Goal: Task Accomplishment & Management: Use online tool/utility

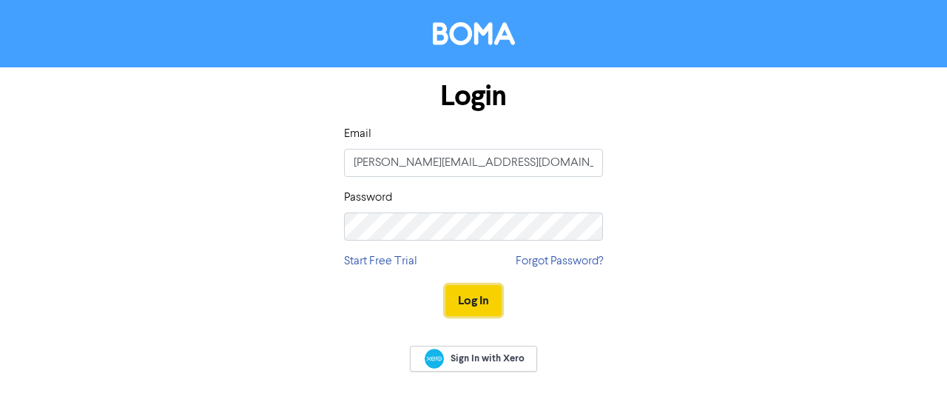
click at [482, 300] on button "Log In" at bounding box center [473, 300] width 56 height 31
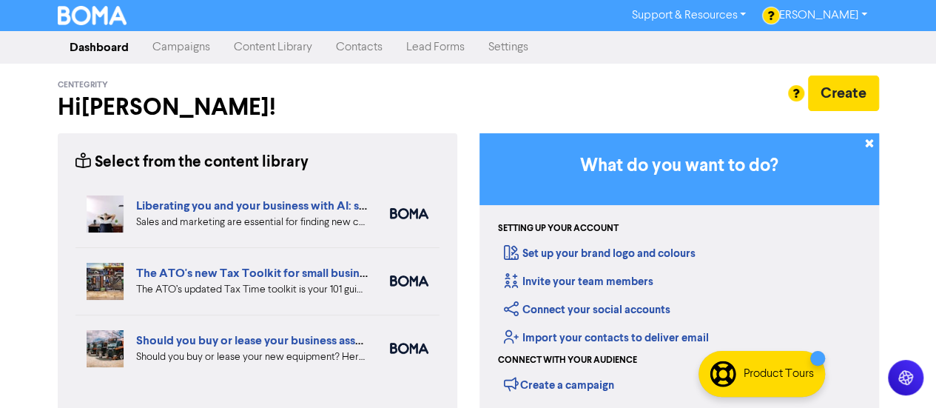
click at [174, 49] on link "Campaigns" at bounding box center [181, 48] width 81 height 30
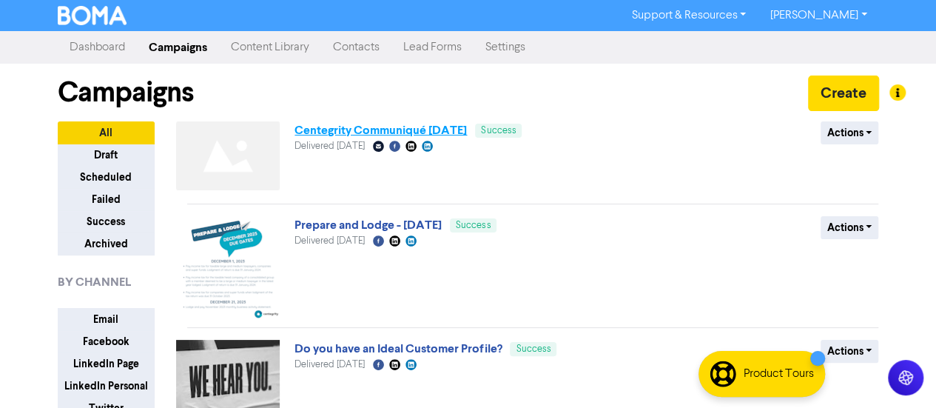
click at [371, 135] on link "Centegrity Communiqué [DATE]" at bounding box center [380, 130] width 172 height 15
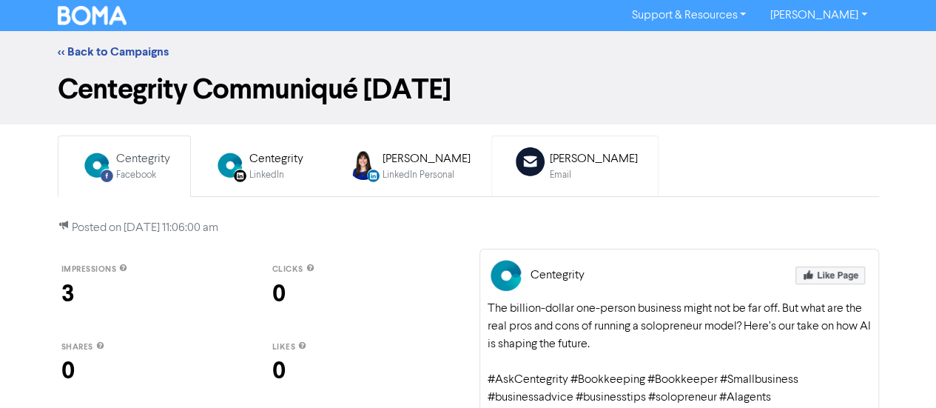
click at [558, 180] on div "Email" at bounding box center [594, 175] width 88 height 14
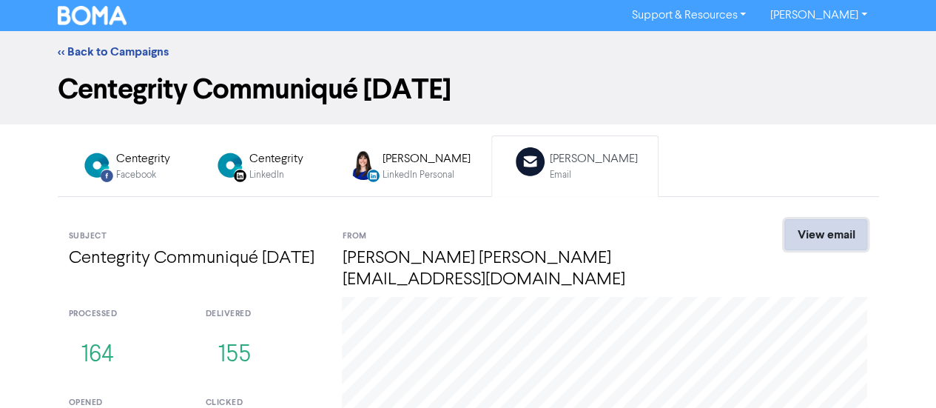
click at [829, 239] on link "View email" at bounding box center [825, 234] width 83 height 31
click at [95, 52] on link "<< Back to Campaigns" at bounding box center [113, 51] width 111 height 15
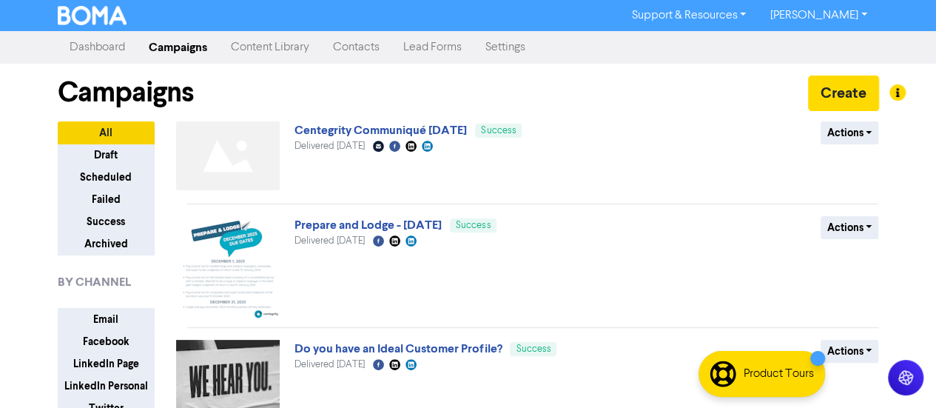
click at [273, 47] on link "Content Library" at bounding box center [270, 48] width 102 height 30
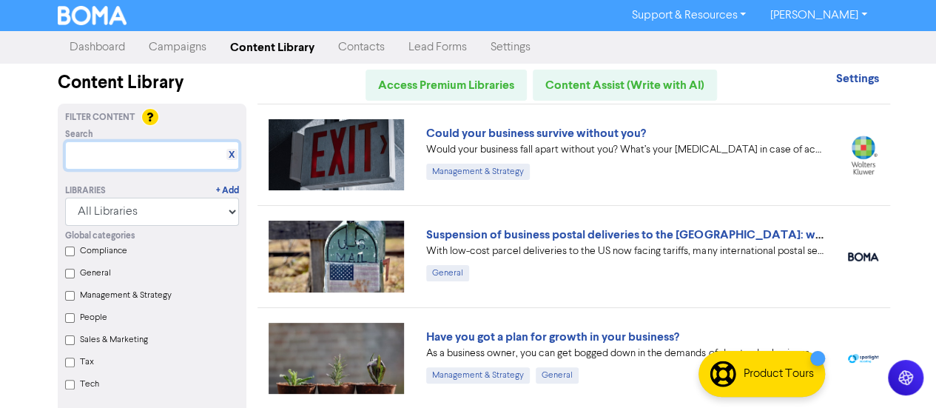
click at [132, 153] on input "text" at bounding box center [152, 155] width 174 height 28
paste input "The right to work from home: the potential impact for your employees and busine…"
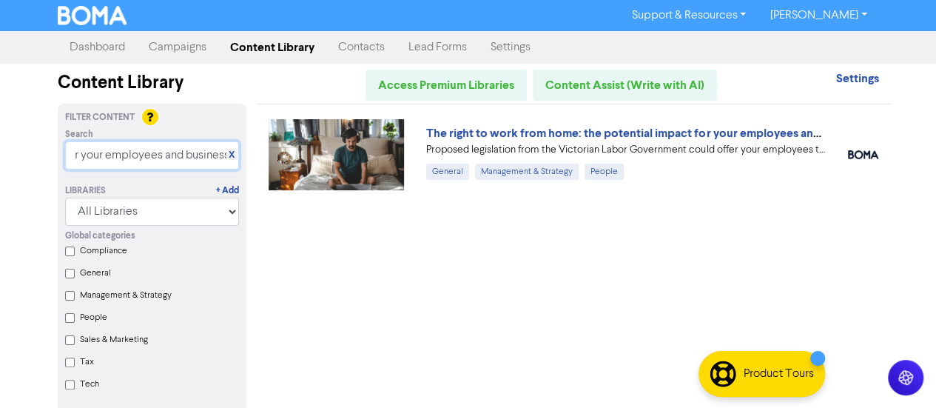
type input "The right to work from home: the potential impact for your employees and busine…"
click at [340, 155] on img at bounding box center [337, 154] width 136 height 71
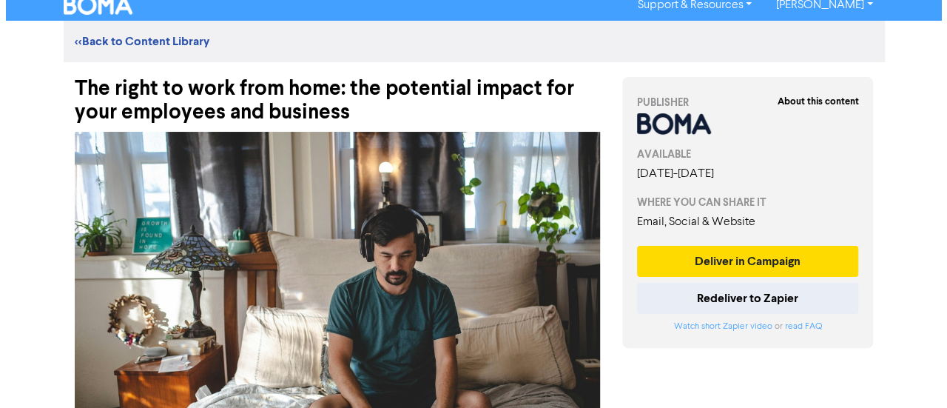
scroll to position [74, 0]
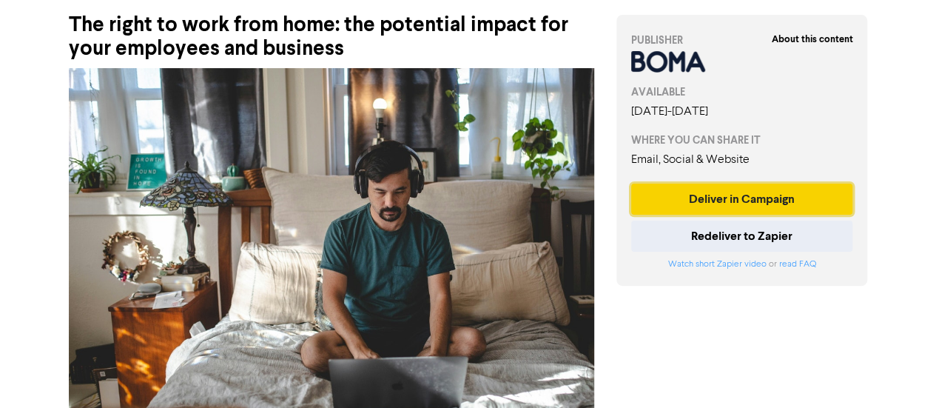
click at [693, 204] on button "Deliver in Campaign" at bounding box center [742, 199] width 222 height 31
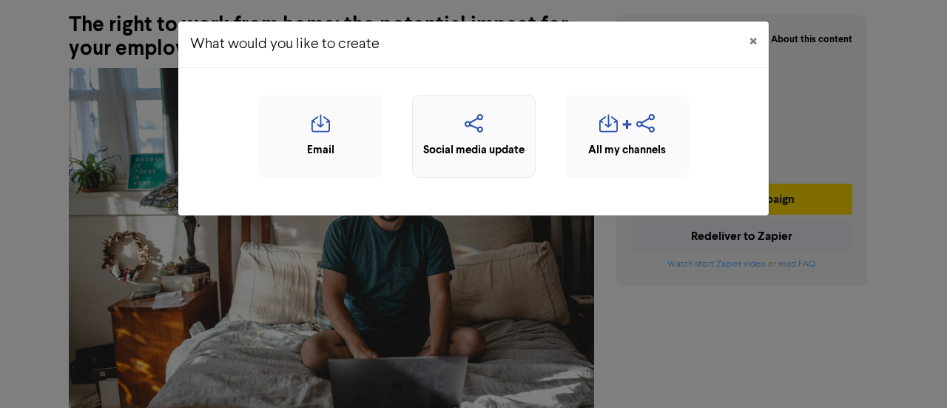
click at [456, 129] on icon "button" at bounding box center [473, 128] width 107 height 28
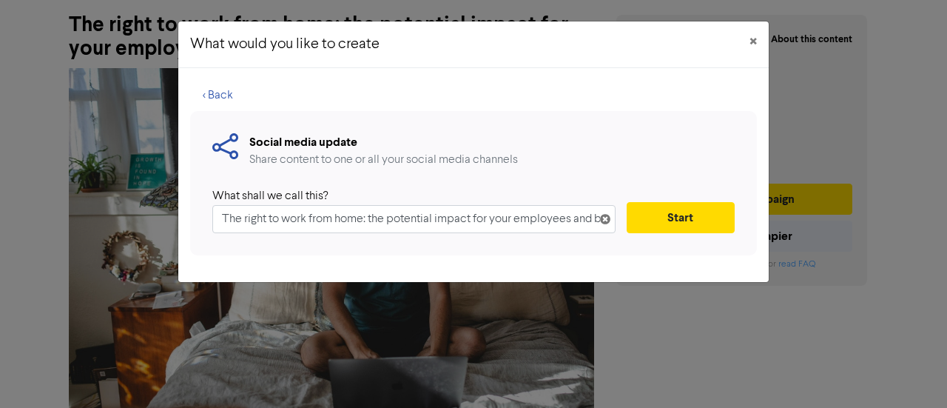
scroll to position [0, 41]
click at [691, 207] on button "Start" at bounding box center [681, 217] width 108 height 31
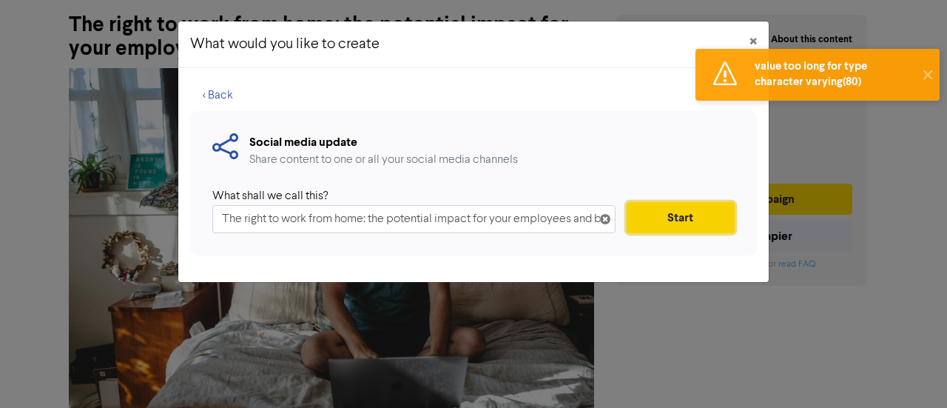
click at [700, 221] on button "Start" at bounding box center [681, 217] width 108 height 31
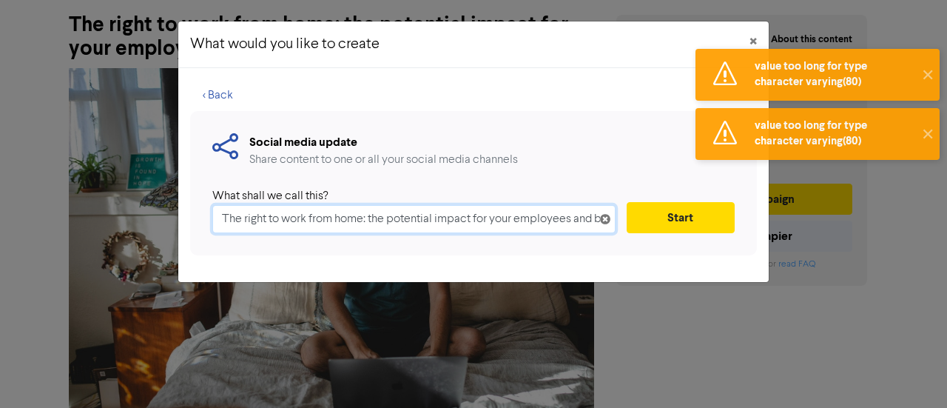
click at [375, 215] on input "The right to work from home: the potential impact for your employees and busine…" at bounding box center [413, 219] width 403 height 28
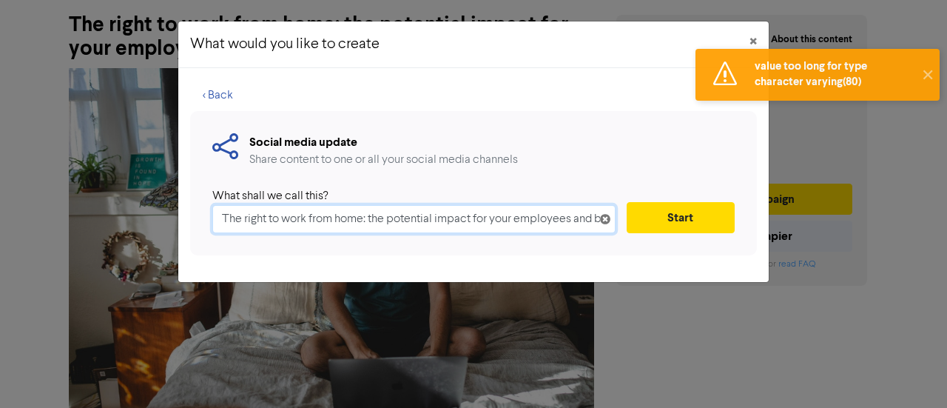
click at [537, 210] on input "The right to work from home: the potential impact for your employees and busine…" at bounding box center [413, 219] width 403 height 28
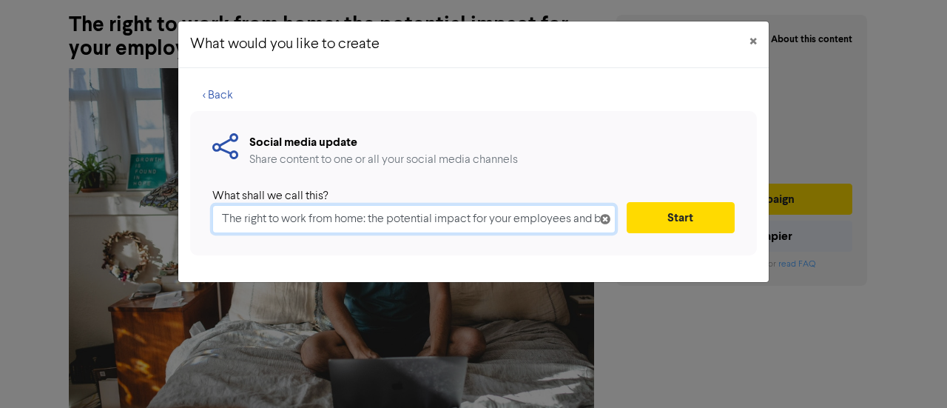
paste input "impact on your team and company"
type input "The right to work from home: the impact on your team and company"
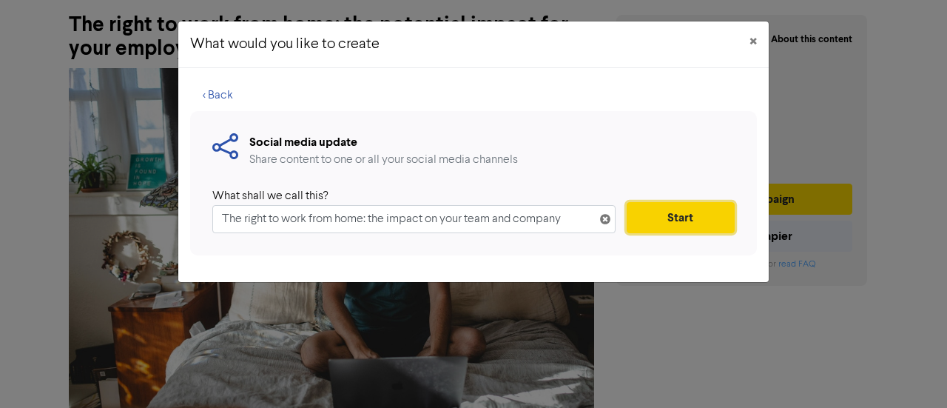
click at [682, 218] on button "Start" at bounding box center [681, 217] width 108 height 31
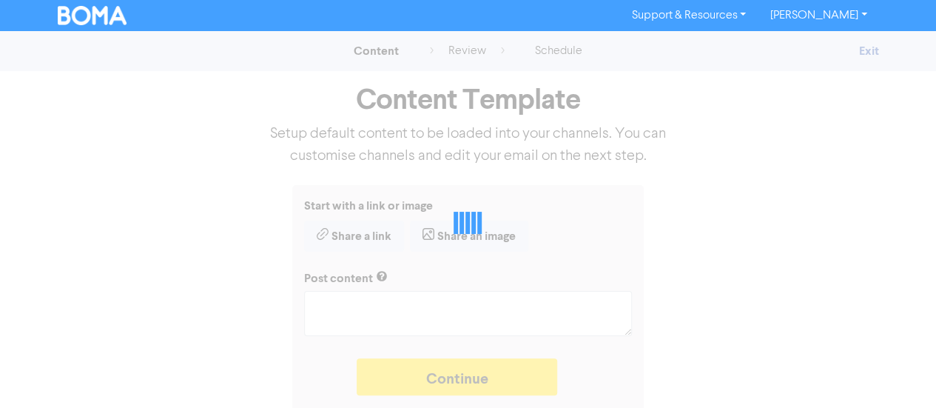
type textarea "x"
type textarea "Proposed legislation from the Victorian Labor Government could offer your emplo…"
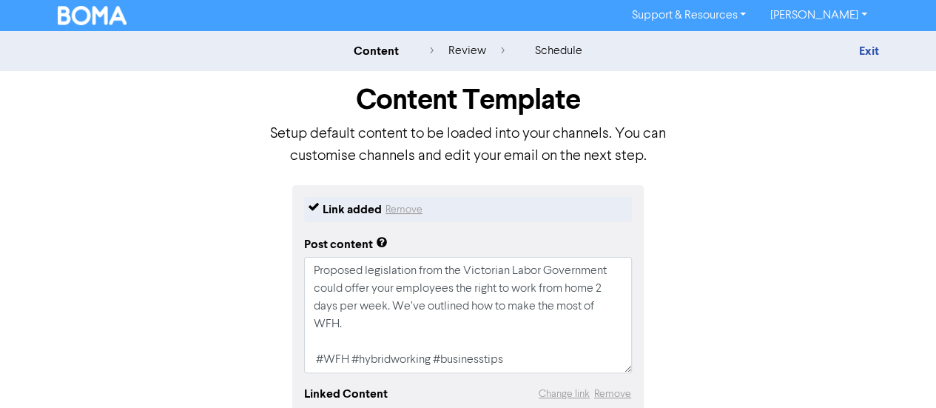
scroll to position [74, 0]
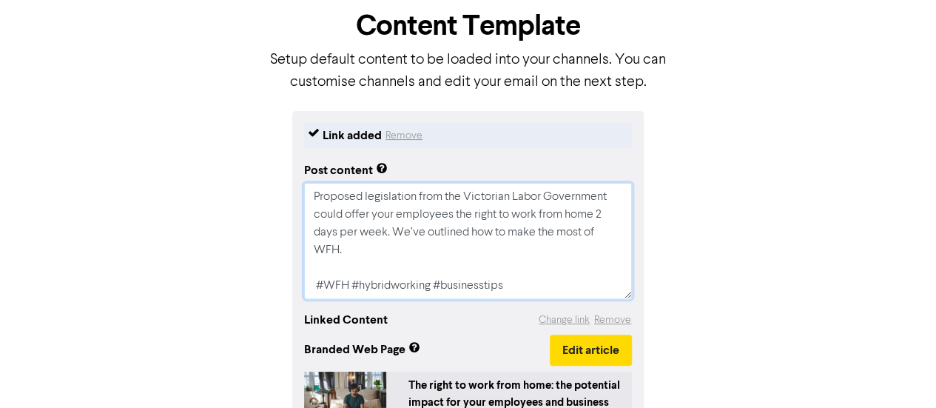
drag, startPoint x: 411, startPoint y: 245, endPoint x: 344, endPoint y: 249, distance: 67.5
click at [411, 246] on textarea "Proposed legislation from the Victorian Labor Government could offer your emplo…" at bounding box center [468, 241] width 328 height 116
drag, startPoint x: 346, startPoint y: 249, endPoint x: 300, endPoint y: 192, distance: 73.3
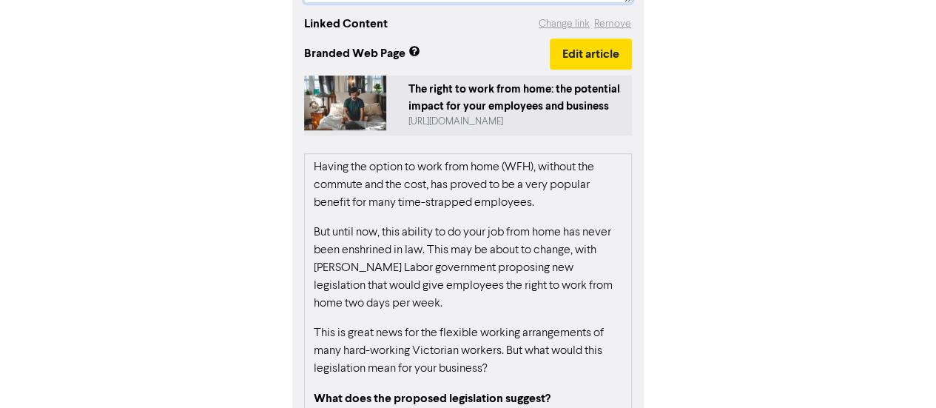
scroll to position [490, 0]
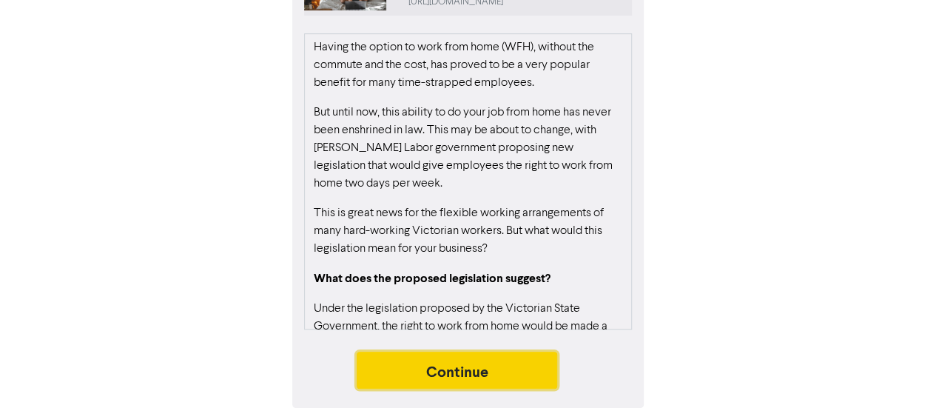
click at [512, 360] on button "Continue" at bounding box center [457, 369] width 201 height 37
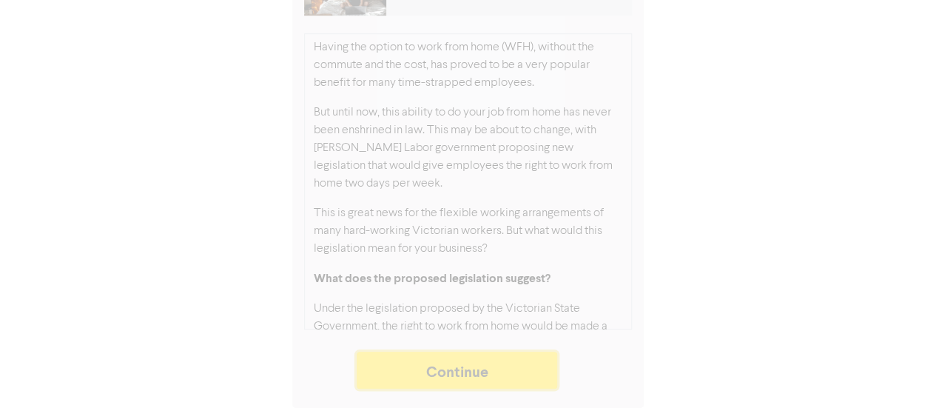
scroll to position [485, 0]
type textarea "x"
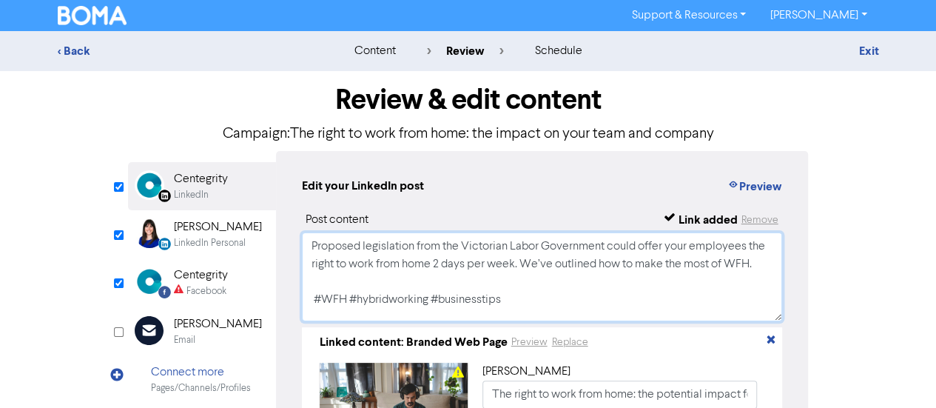
drag, startPoint x: 342, startPoint y: 285, endPoint x: 304, endPoint y: 243, distance: 56.6
click at [304, 243] on textarea "Proposed legislation from the Victorian Labor Government could offer your emplo…" at bounding box center [542, 276] width 481 height 89
paste textarea "The Victorian Labor Government has proposed legislation that could give employe…"
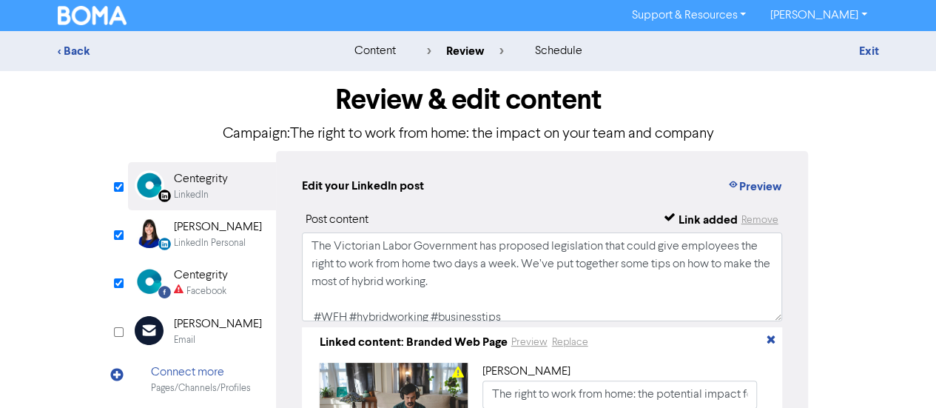
click at [225, 242] on div "LinkedIn Personal" at bounding box center [210, 243] width 72 height 14
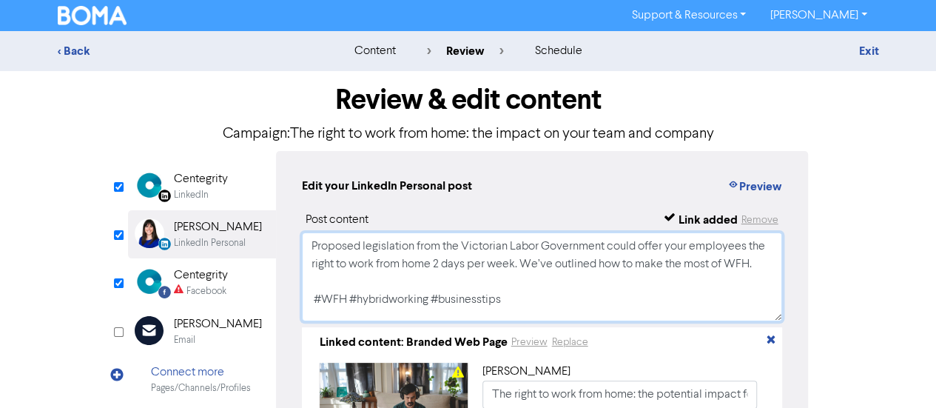
drag, startPoint x: 352, startPoint y: 281, endPoint x: 277, endPoint y: 240, distance: 86.1
click at [277, 240] on div "Edit your LinkedIn Personal post Preview Post content Link added Remove Propose…" at bounding box center [542, 325] width 533 height 348
click at [226, 189] on div "LinkedIn" at bounding box center [201, 195] width 54 height 14
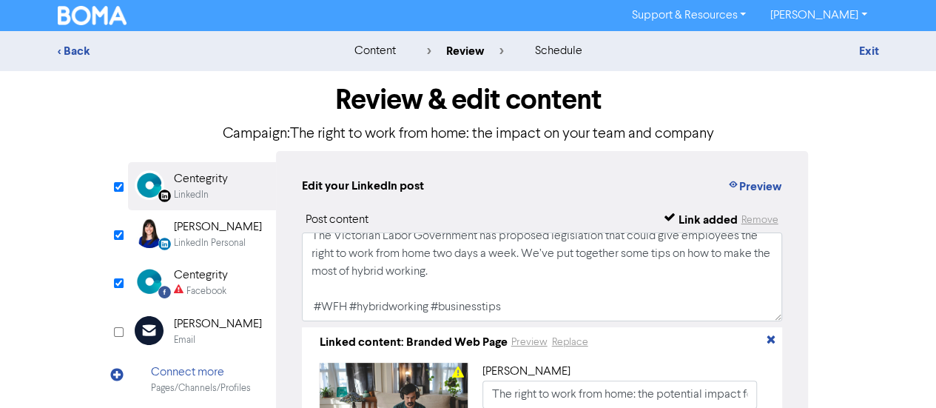
scroll to position [27, 0]
click at [312, 285] on textarea "The Victorian Labor Government has proposed legislation that could give employe…" at bounding box center [542, 276] width 481 height 89
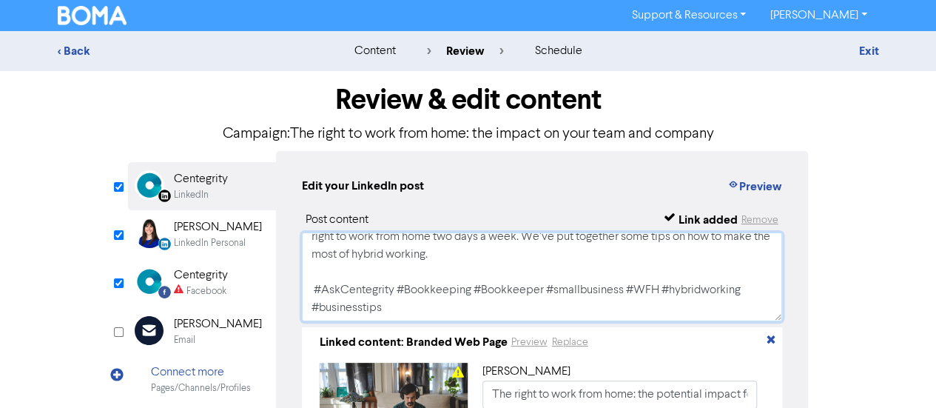
type textarea "The Victorian Labor Government has proposed legislation that could give employe…"
click at [204, 236] on div "LinkedIn Personal" at bounding box center [210, 243] width 72 height 14
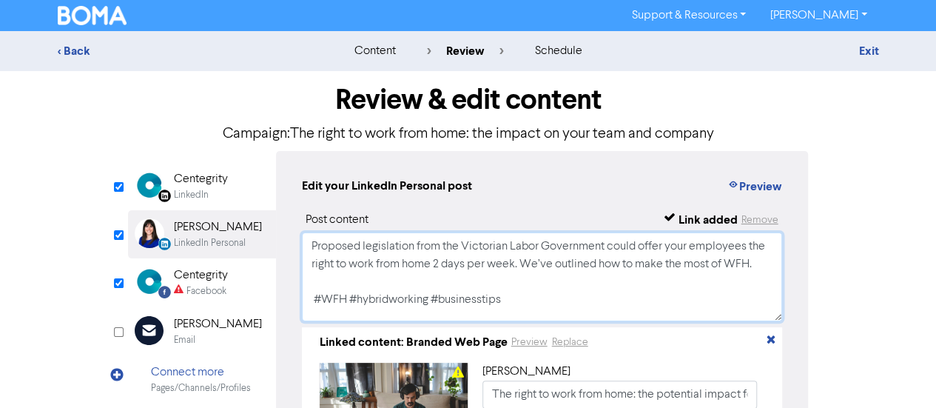
click at [367, 304] on textarea "Proposed legislation from the Victorian Labor Government could offer your emplo…" at bounding box center [542, 276] width 481 height 89
paste textarea "The Victorian Labor Government has proposed legislation that could give employe…"
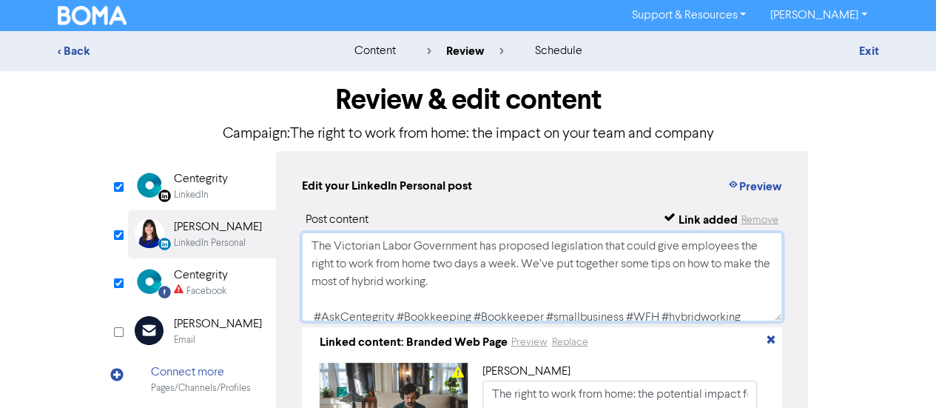
type textarea "The Victorian Labor Government has proposed legislation that could give employe…"
click at [229, 286] on div "Facebook Created with Sketch. Centegrity Facebook" at bounding box center [202, 282] width 148 height 48
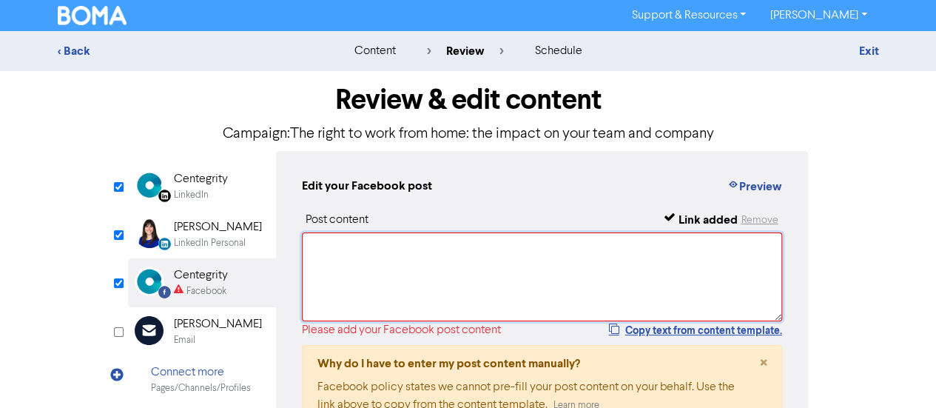
click at [397, 282] on textarea at bounding box center [542, 276] width 481 height 89
paste textarea "The Victorian Labor Government has proposed legislation that could give employe…"
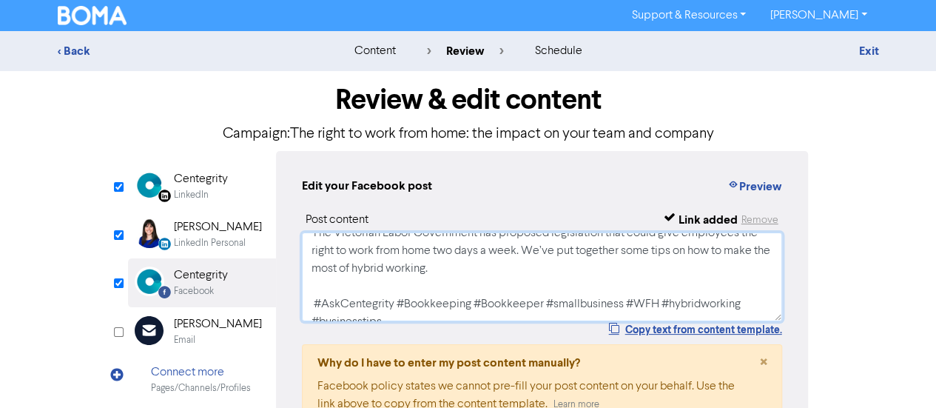
scroll to position [0, 0]
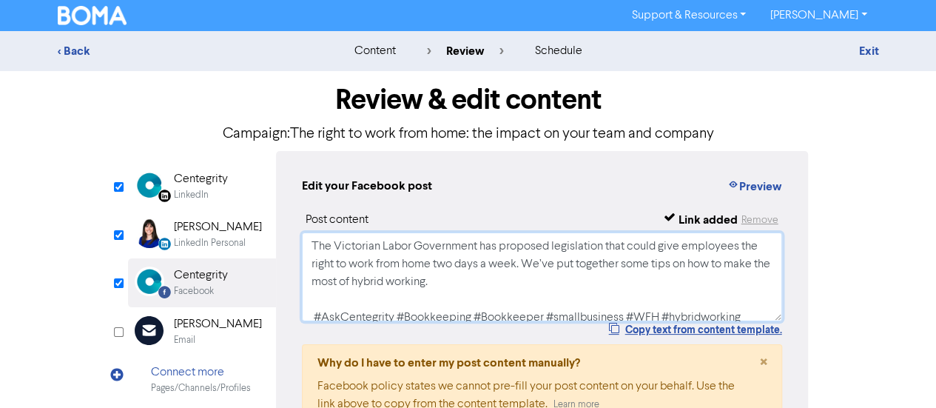
type textarea "The Victorian Labor Government has proposed legislation that could give employe…"
click at [227, 185] on div "LinkedIn Page Created with Sketch. Centegrity LinkedIn" at bounding box center [202, 186] width 148 height 48
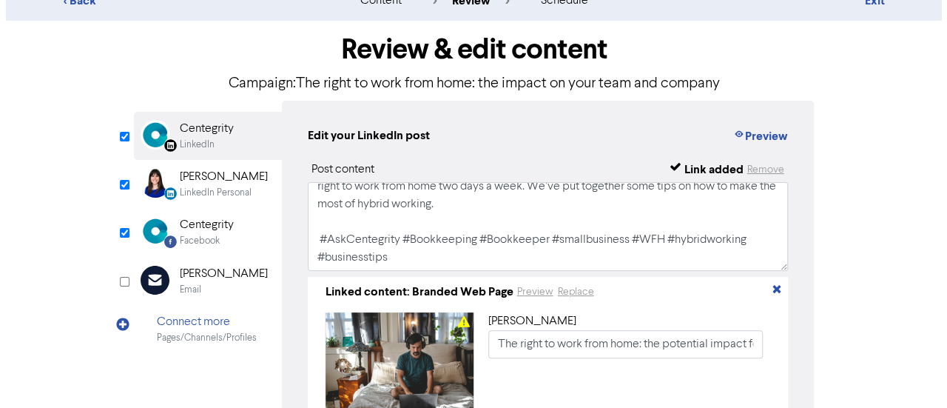
scroll to position [74, 0]
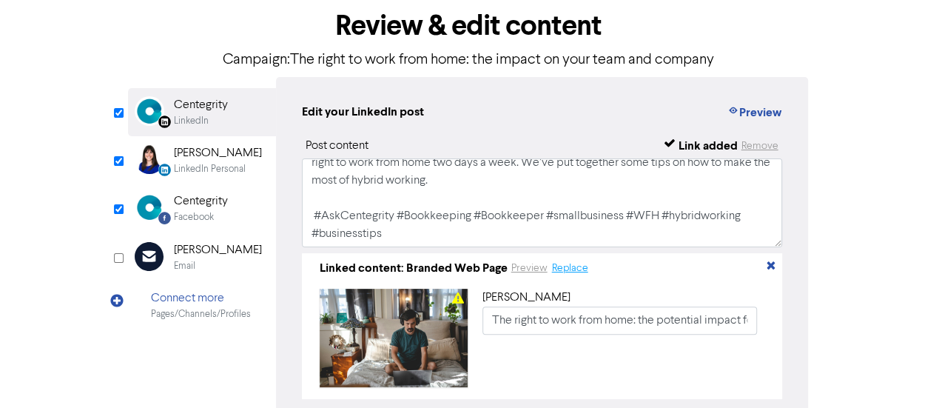
click at [561, 272] on button "Replace" at bounding box center [570, 268] width 38 height 17
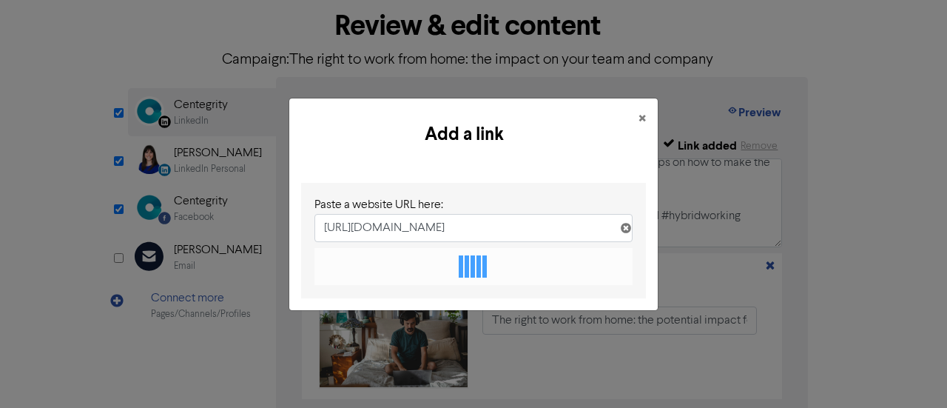
scroll to position [0, 283]
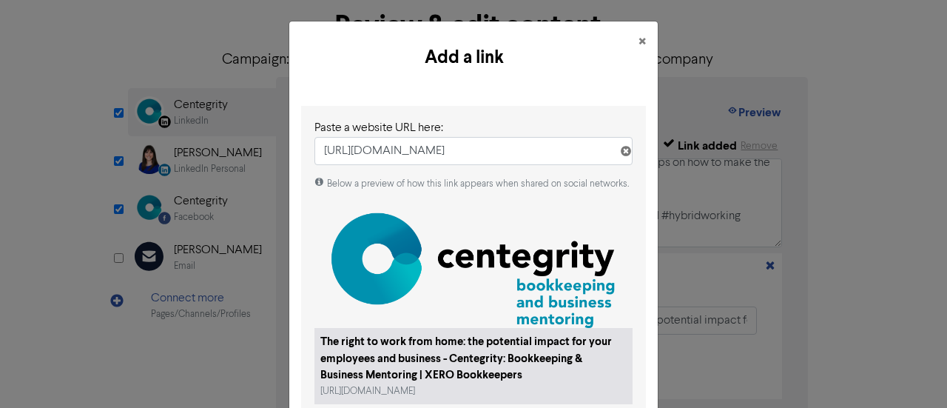
type input "[URL][DOMAIN_NAME]"
click at [456, 329] on div "The right to work from home: the potential impact for your employees and busine…" at bounding box center [473, 366] width 318 height 76
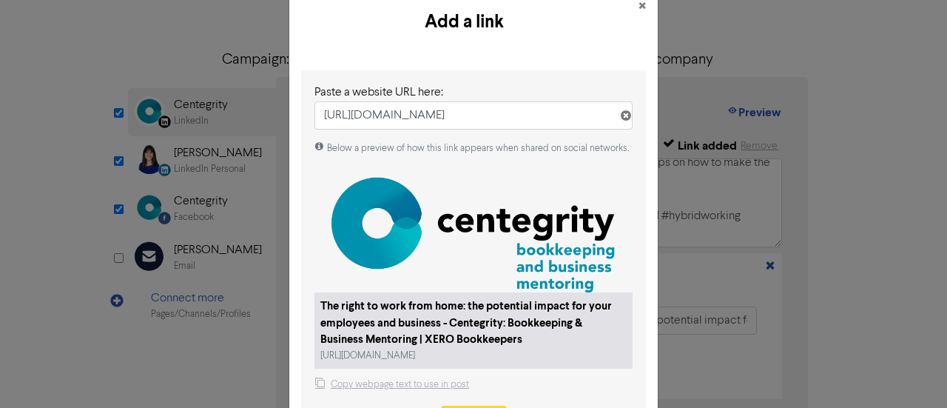
scroll to position [110, 0]
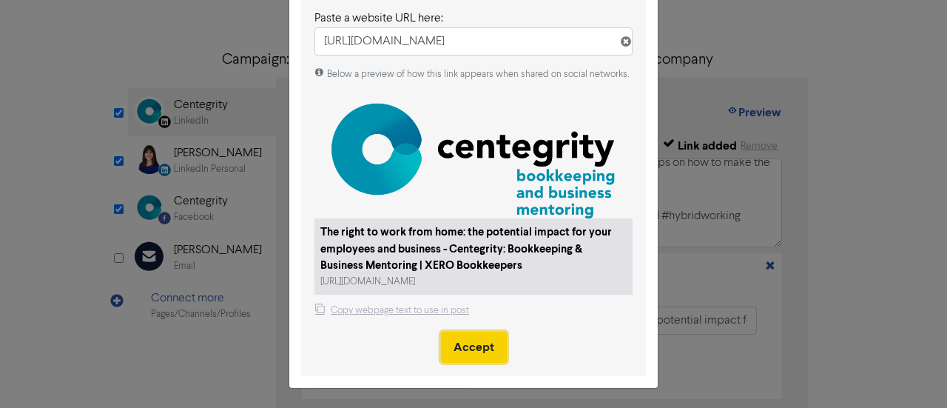
click at [477, 337] on button "Accept" at bounding box center [474, 346] width 66 height 31
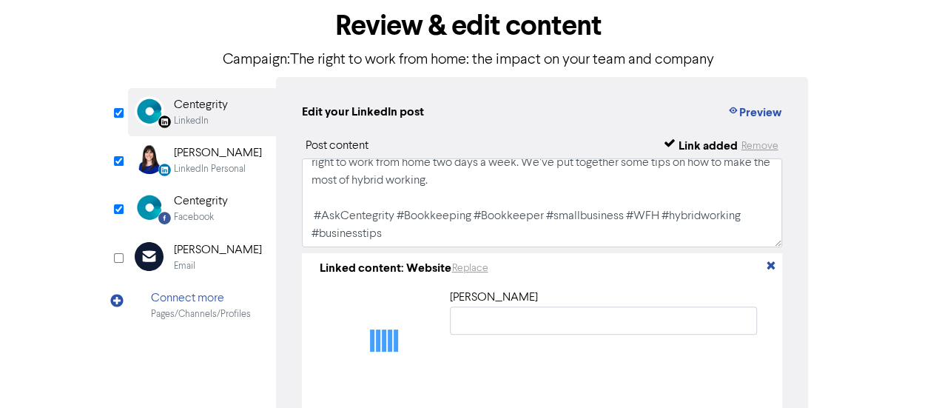
type input "The right to work from home: the potential impact for your employees and busine…"
click at [206, 172] on div "LinkedIn Personal" at bounding box center [210, 169] width 72 height 14
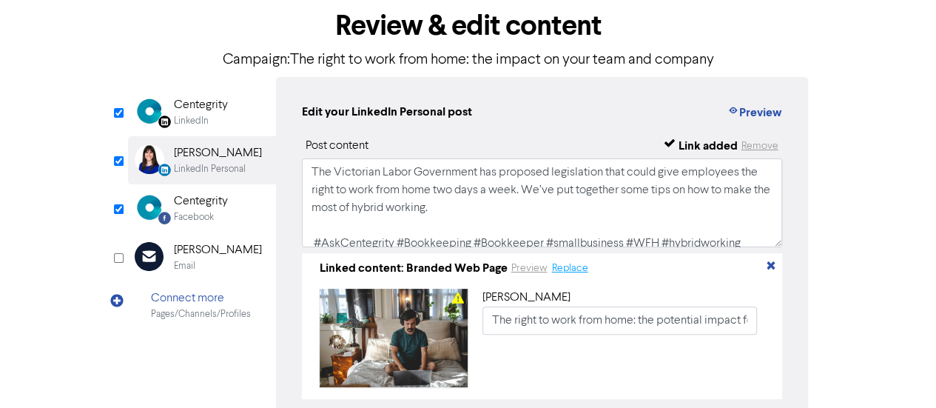
click at [552, 268] on button "Replace" at bounding box center [570, 268] width 38 height 17
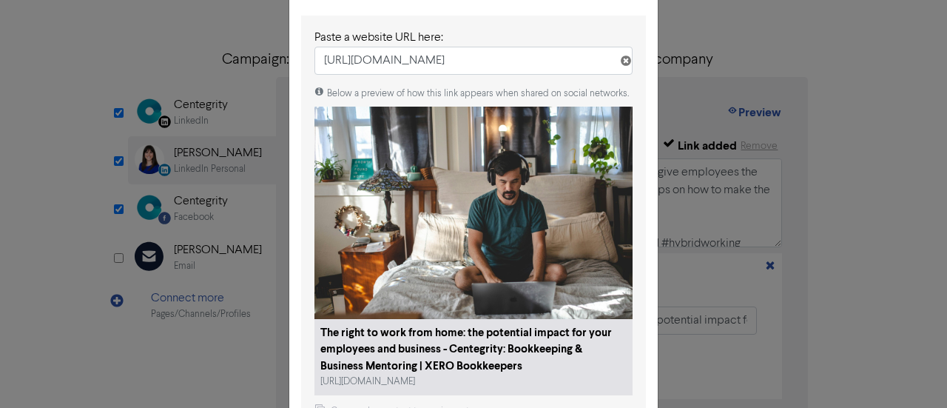
scroll to position [191, 0]
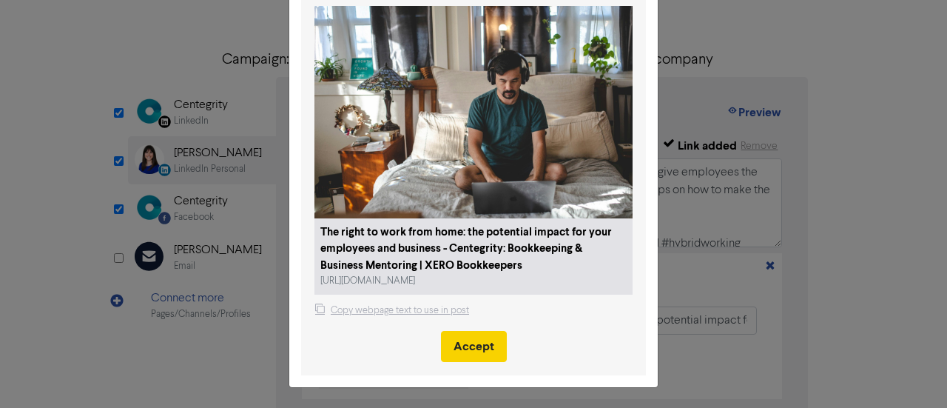
type input "[URL][DOMAIN_NAME]"
click at [462, 350] on button "Accept" at bounding box center [474, 346] width 66 height 31
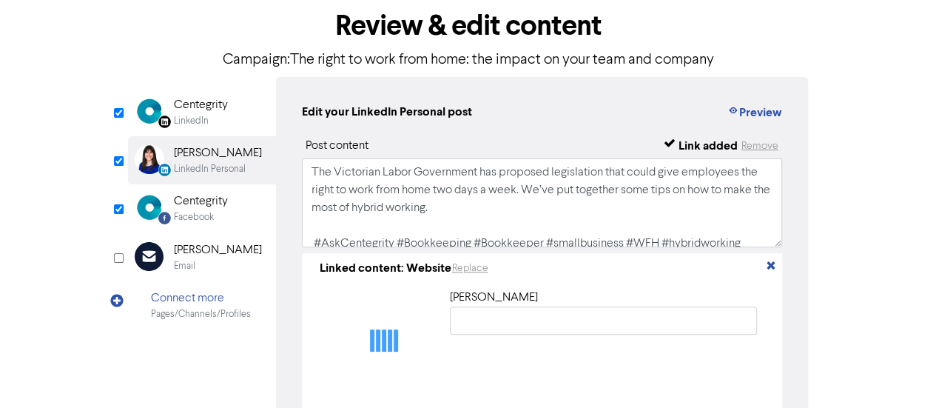
click at [215, 203] on div "Centegrity" at bounding box center [201, 201] width 54 height 18
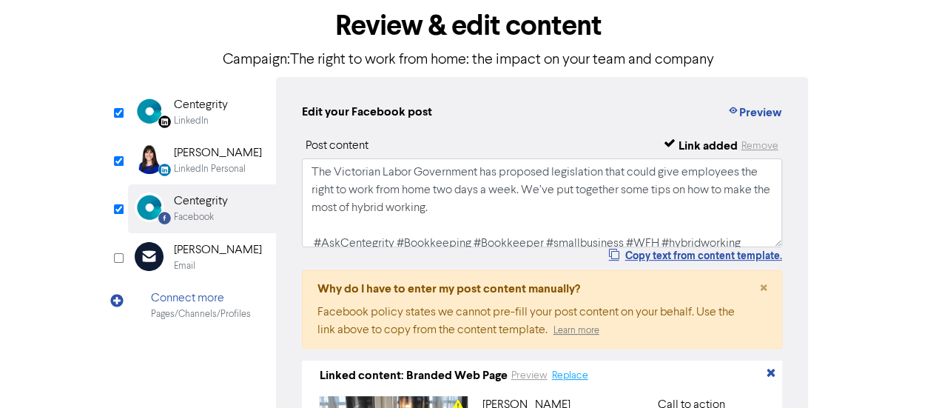
click at [582, 378] on button "Replace" at bounding box center [570, 375] width 38 height 17
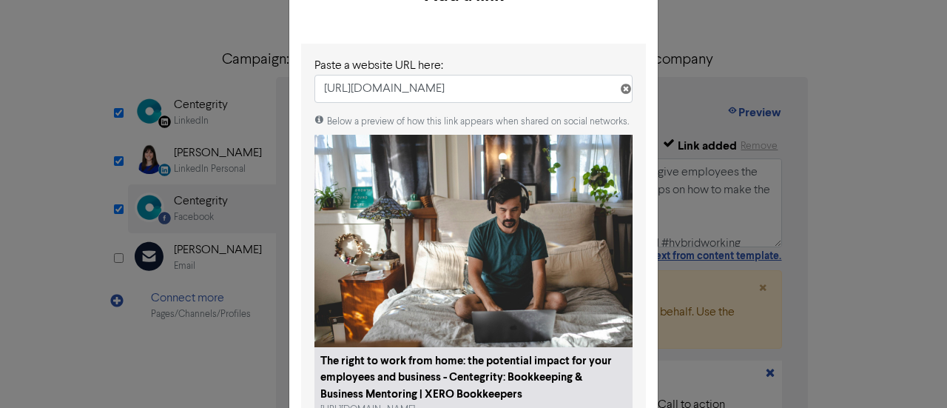
scroll to position [191, 0]
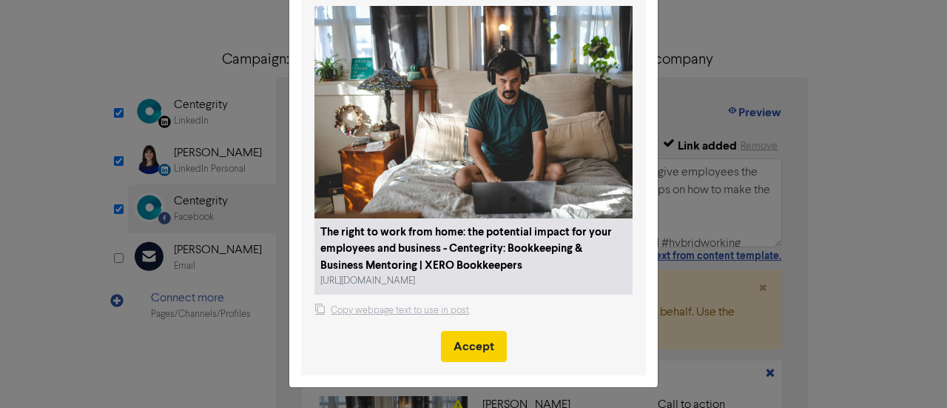
type input "[URL][DOMAIN_NAME]"
click at [485, 353] on button "Accept" at bounding box center [474, 346] width 66 height 31
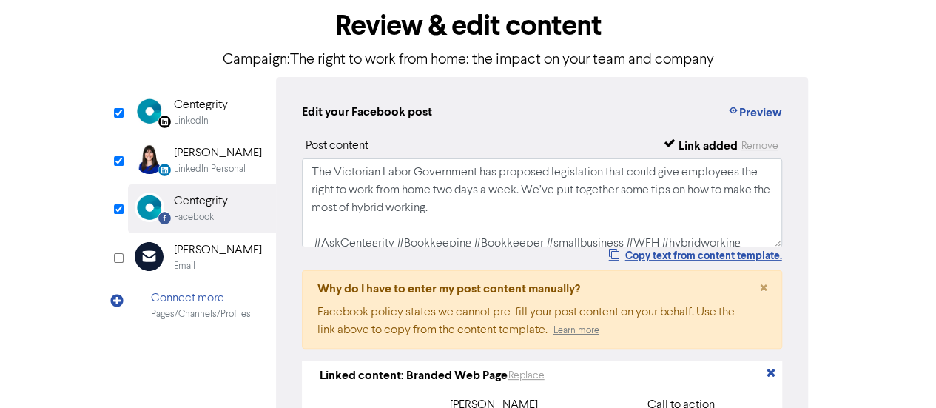
click at [215, 110] on div "Centegrity" at bounding box center [201, 105] width 54 height 18
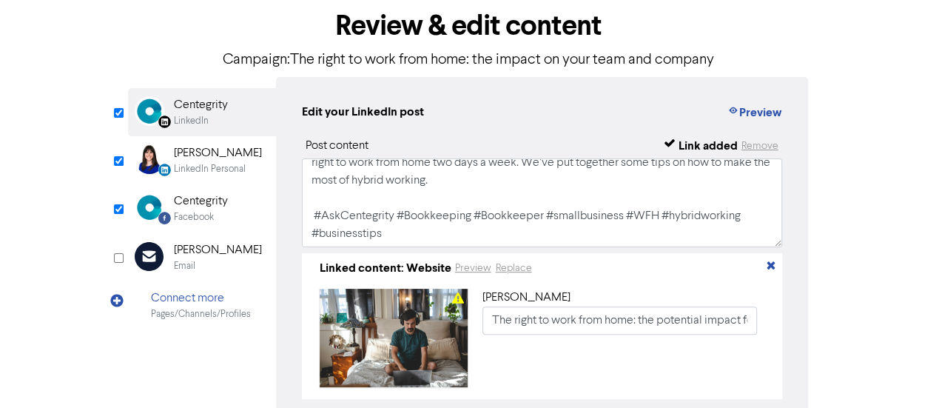
click at [222, 163] on div "LinkedIn Personal" at bounding box center [210, 169] width 72 height 14
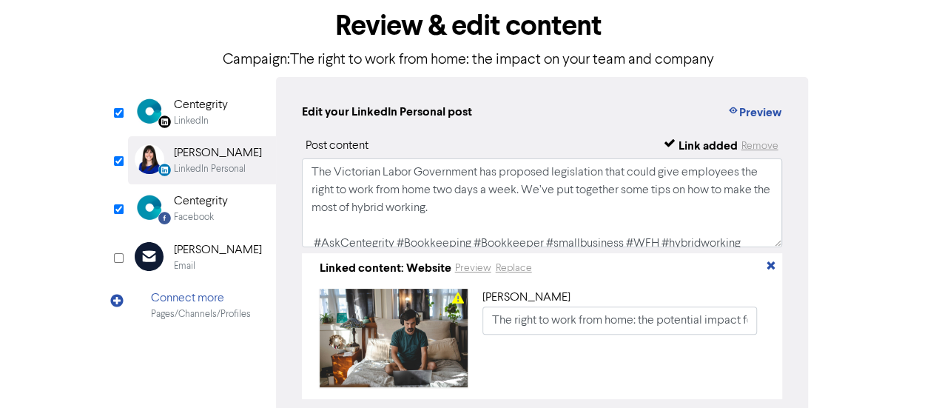
click at [203, 201] on div "Centegrity" at bounding box center [201, 201] width 54 height 18
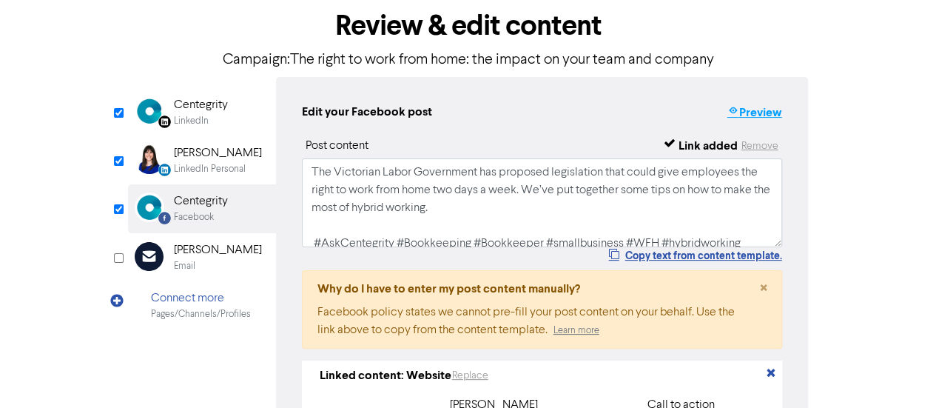
click at [778, 115] on button "Preview" at bounding box center [754, 112] width 56 height 19
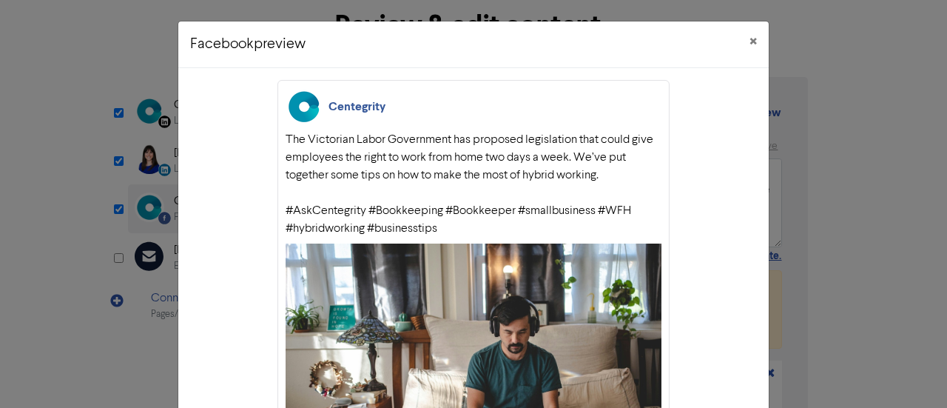
type input "The right to work from home: the potential impact for your employees and busine…"
click at [73, 125] on div "Facebook preview × Centegrity The Victorian Labor Government has proposed legis…" at bounding box center [473, 204] width 947 height 408
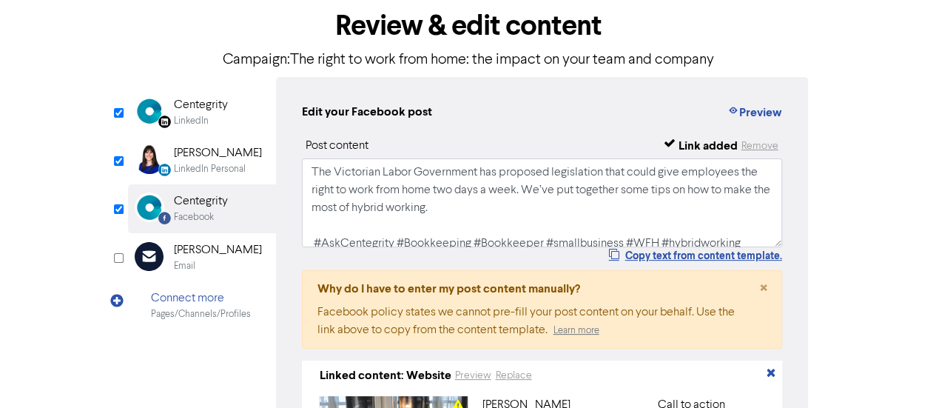
click at [195, 164] on div "LinkedIn Personal" at bounding box center [210, 169] width 72 height 14
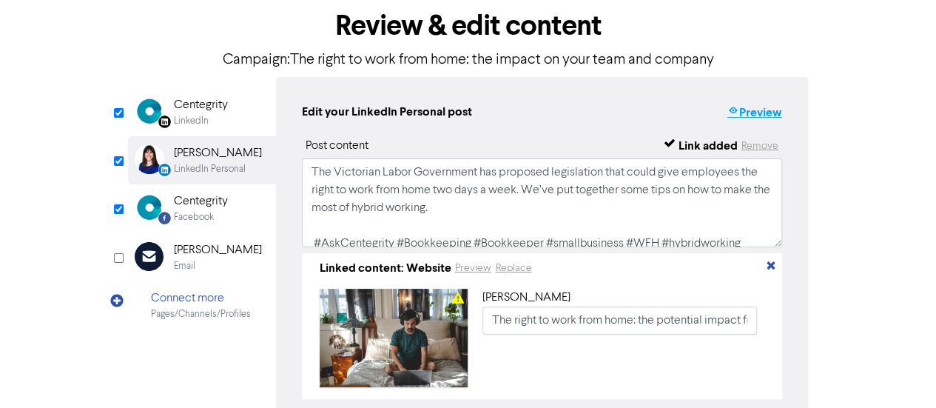
click at [750, 116] on button "Preview" at bounding box center [754, 112] width 56 height 19
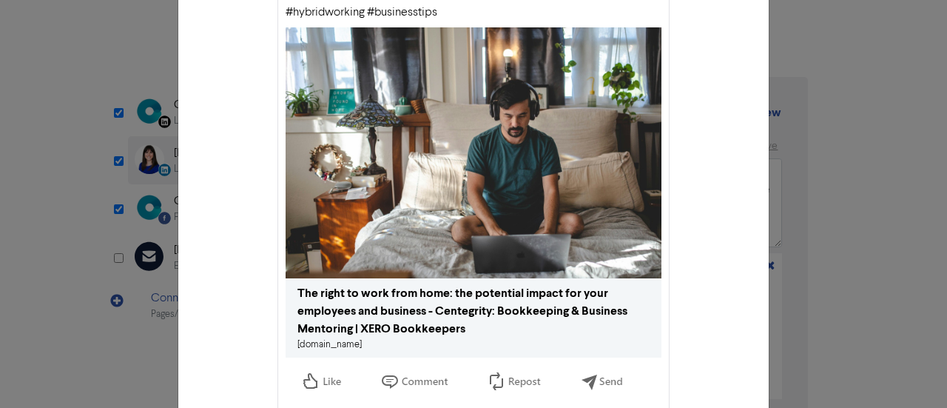
scroll to position [222, 0]
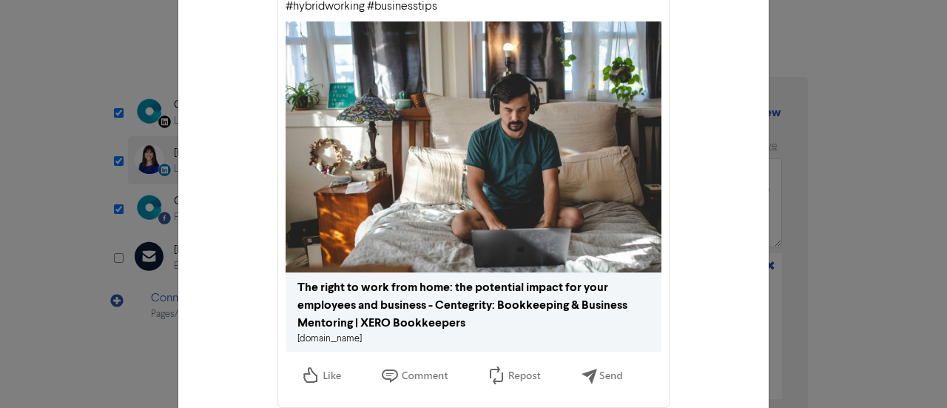
click at [47, 205] on div "LinkedIn Personal preview × [PERSON_NAME] The Victorian Labor Government has pr…" at bounding box center [473, 204] width 947 height 408
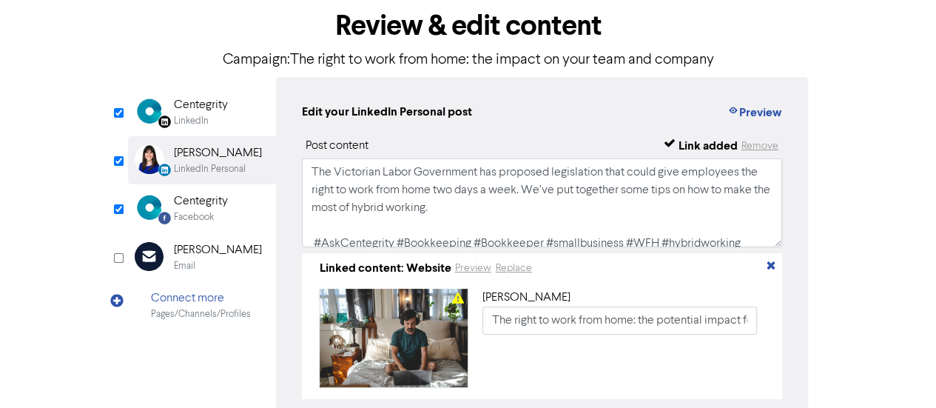
click at [155, 215] on img at bounding box center [150, 207] width 30 height 30
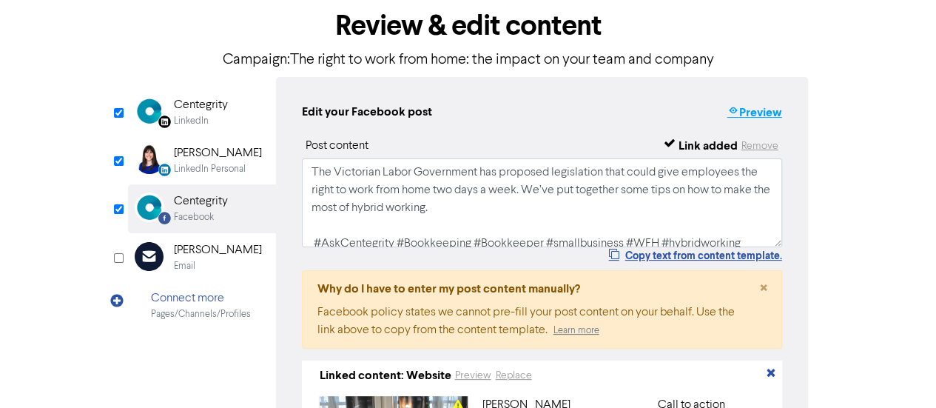
click at [769, 115] on button "Preview" at bounding box center [754, 112] width 56 height 19
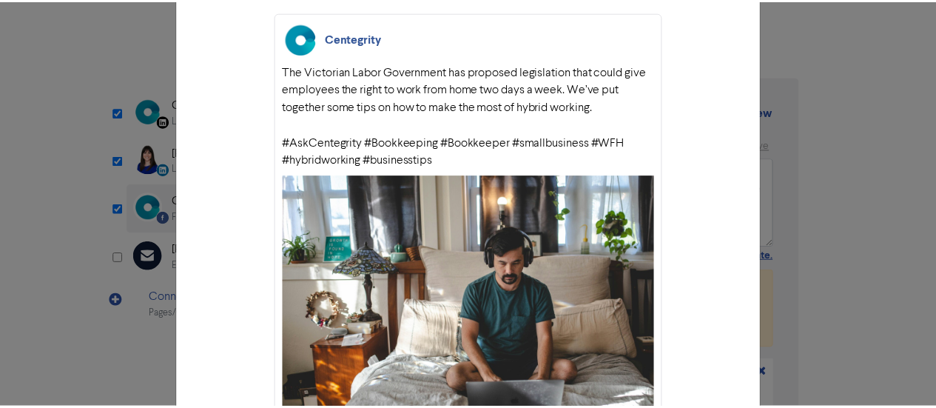
scroll to position [0, 0]
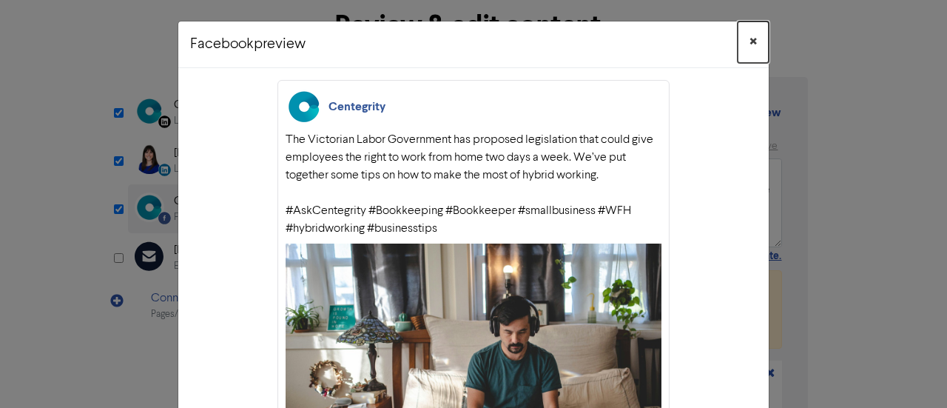
click at [750, 41] on span "×" at bounding box center [753, 42] width 7 height 22
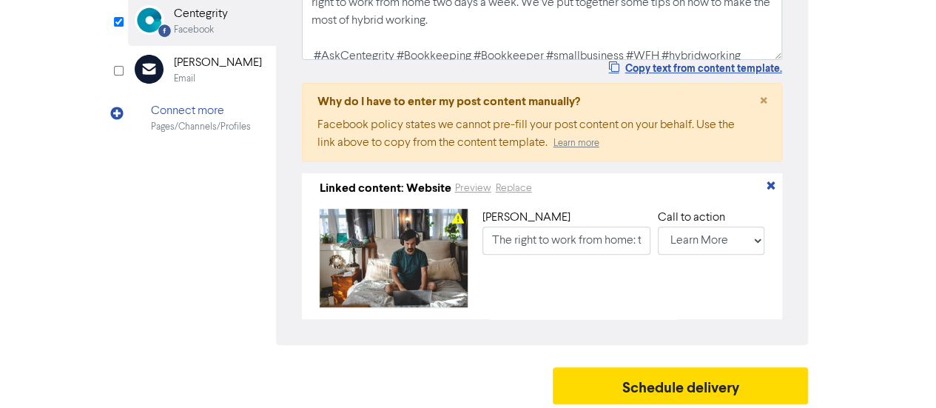
scroll to position [269, 0]
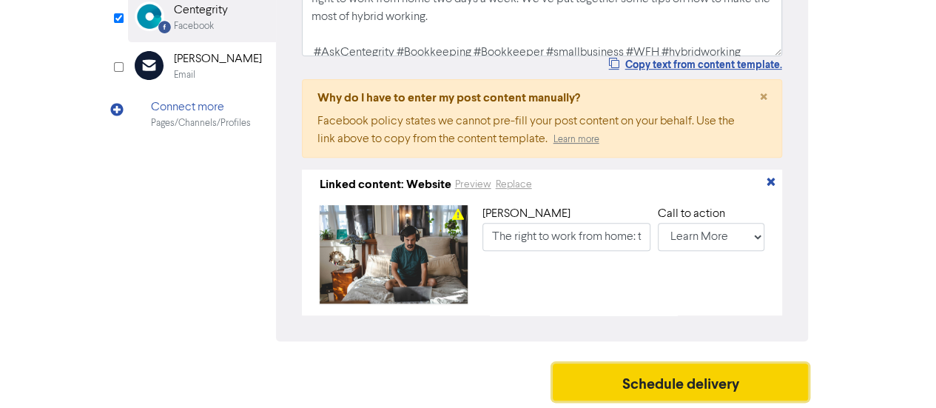
click at [724, 383] on button "Schedule delivery" at bounding box center [681, 381] width 256 height 37
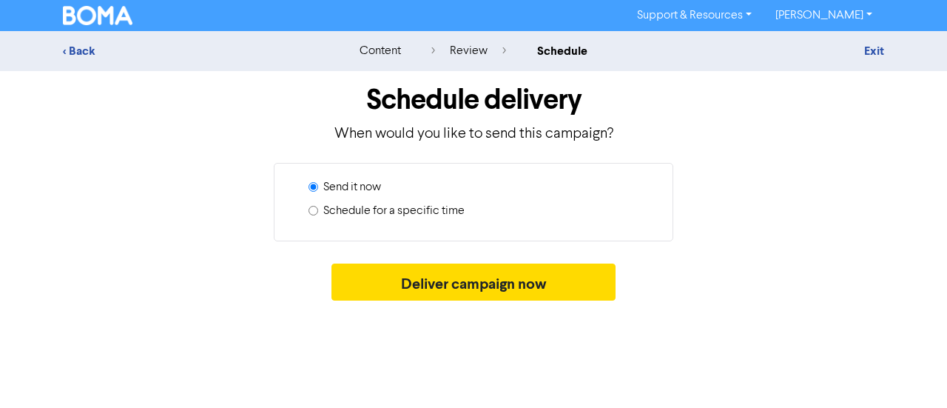
click at [420, 209] on label "Schedule for a specific time" at bounding box center [393, 211] width 141 height 18
click at [318, 209] on input "Schedule for a specific time" at bounding box center [314, 211] width 10 height 10
radio input "true"
radio input "false"
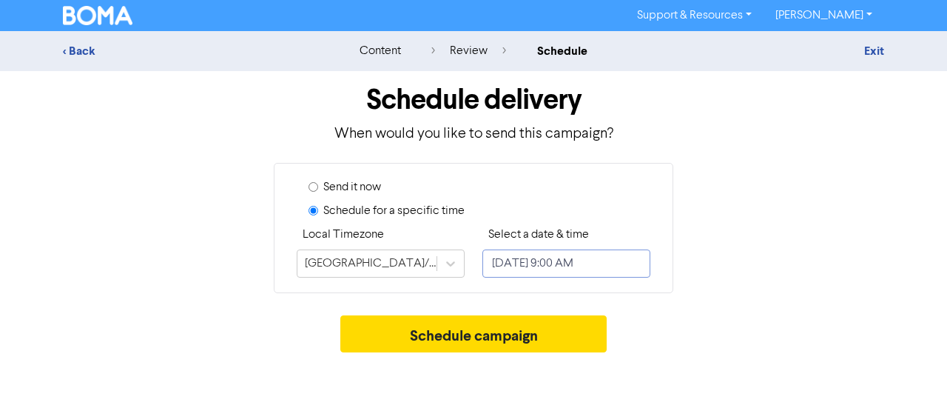
select select "8"
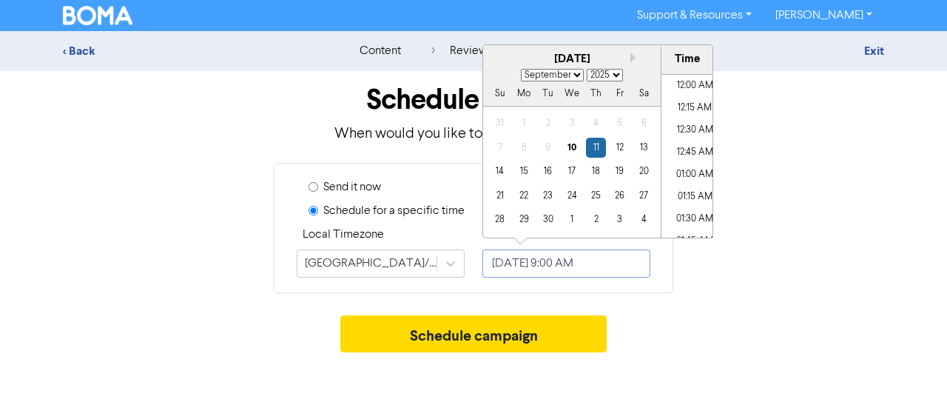
click at [531, 272] on input "[DATE] 9:00 AM" at bounding box center [566, 263] width 168 height 28
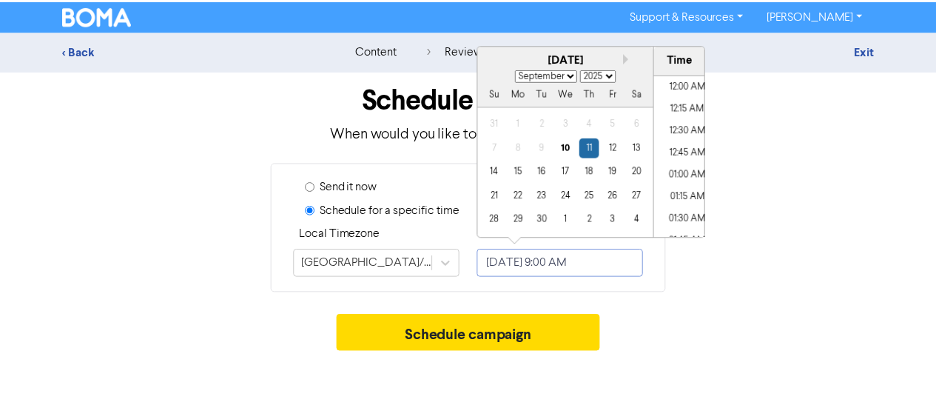
scroll to position [729, 0]
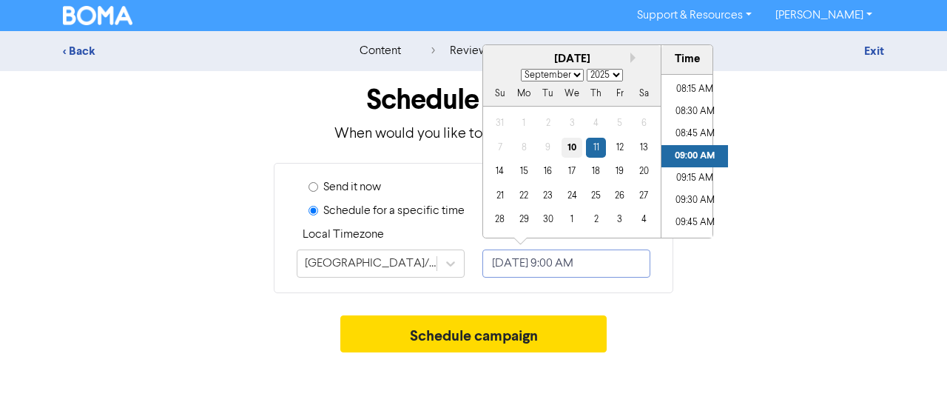
click at [572, 149] on div "10" at bounding box center [572, 148] width 20 height 20
type input "[DATE] 9:00 AM"
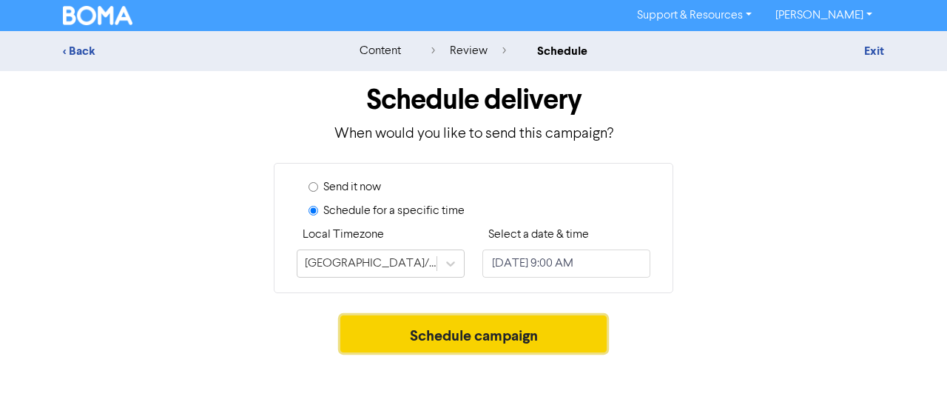
click at [482, 345] on button "Schedule campaign" at bounding box center [473, 333] width 267 height 37
